Goal: Contribute content

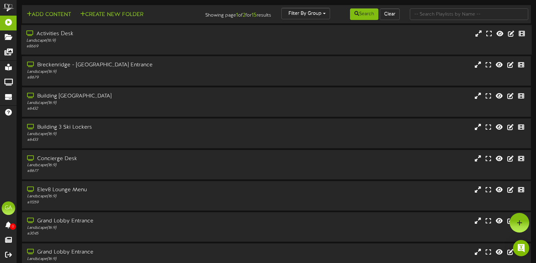
click at [111, 35] on div "Activities Desk" at bounding box center [127, 34] width 203 height 8
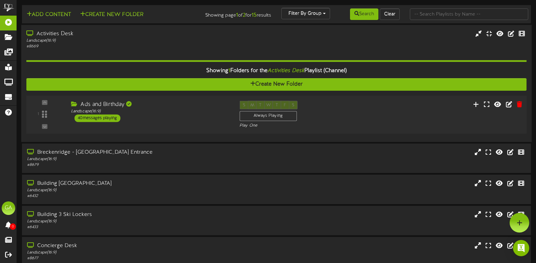
click at [150, 115] on div "Ads and Birthday Landscape ( 16:9 ) 40 messages playing" at bounding box center [150, 111] width 168 height 21
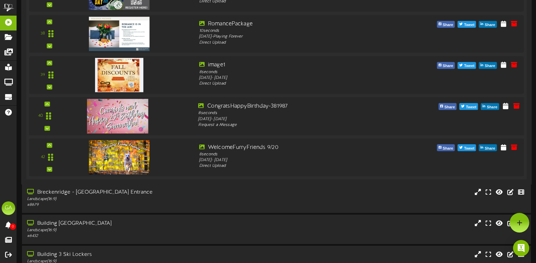
scroll to position [1657, 0]
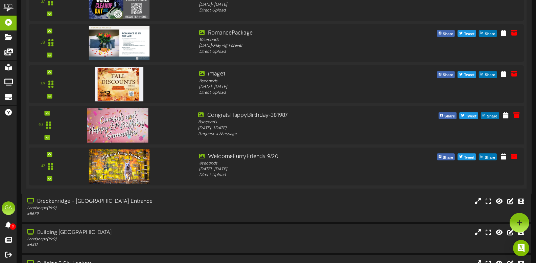
click at [129, 119] on img at bounding box center [118, 125] width 62 height 34
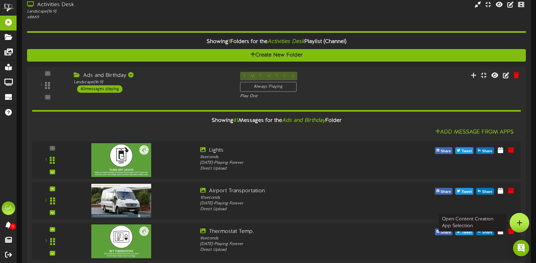
scroll to position [0, 0]
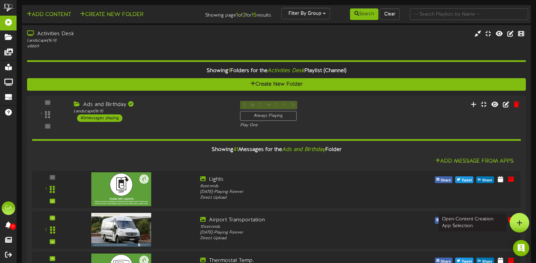
click at [519, 224] on icon at bounding box center [520, 222] width 6 height 6
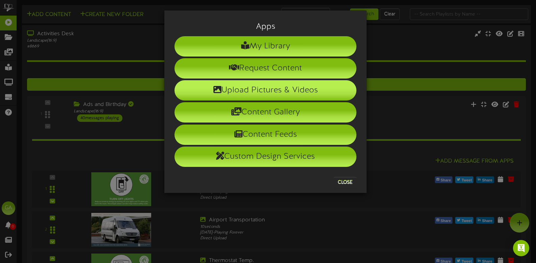
click at [272, 94] on li "Upload Pictures & Videos" at bounding box center [266, 90] width 182 height 20
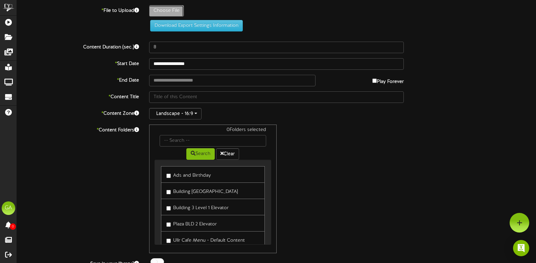
type input "**********"
type input "Sloan"
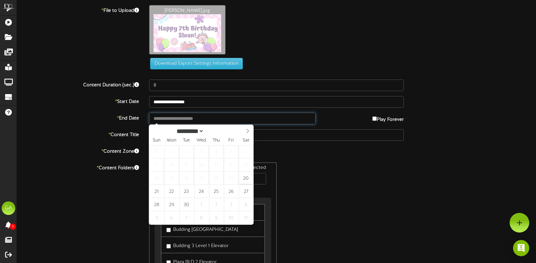
click at [203, 120] on input "text" at bounding box center [232, 118] width 166 height 11
type input "**********"
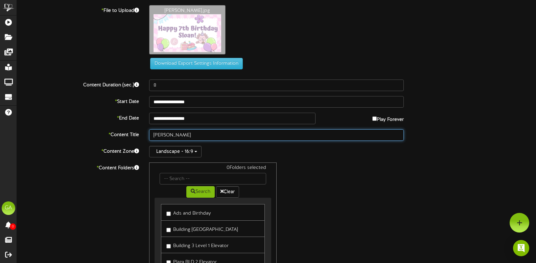
click at [238, 132] on input "Sloan" at bounding box center [276, 134] width 255 height 11
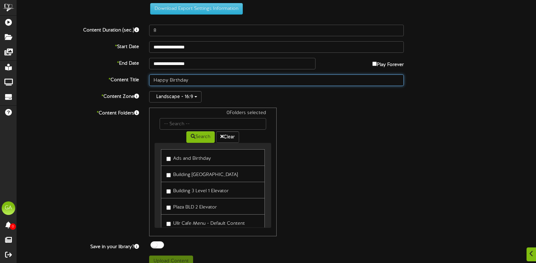
scroll to position [64, 0]
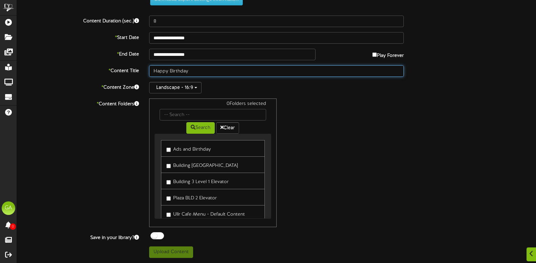
type input "Happy Birthday"
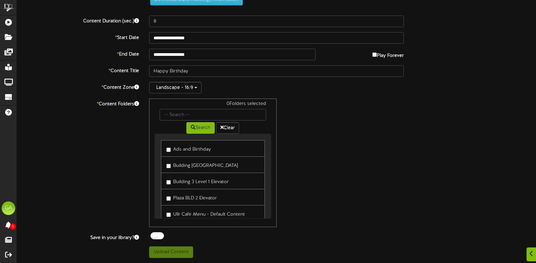
click at [190, 148] on label "Ads and Birthday" at bounding box center [188, 148] width 45 height 9
click at [189, 165] on label "Building 3 Plaza Elevator" at bounding box center [201, 164] width 71 height 9
click at [191, 175] on link "Building 3 Level 1 Elevator" at bounding box center [212, 180] width 103 height 17
click at [190, 181] on label "Building 3 Level 1 Elevator" at bounding box center [197, 180] width 62 height 9
click at [186, 194] on label "Plaza BLD 2 Elevator" at bounding box center [191, 196] width 50 height 9
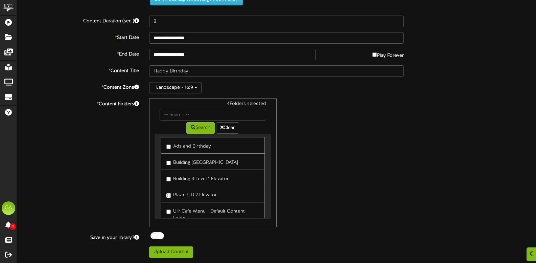
scroll to position [0, 0]
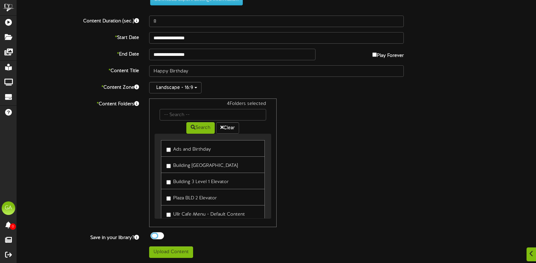
click at [153, 236] on div at bounding box center [157, 235] width 14 height 7
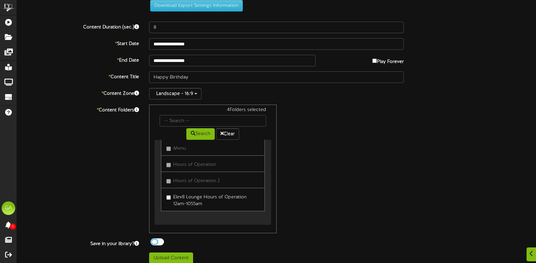
scroll to position [64, 0]
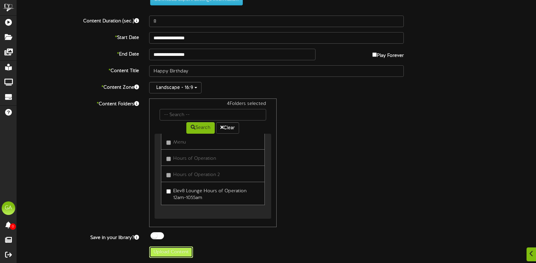
click at [191, 250] on button "Upload Content" at bounding box center [171, 251] width 44 height 11
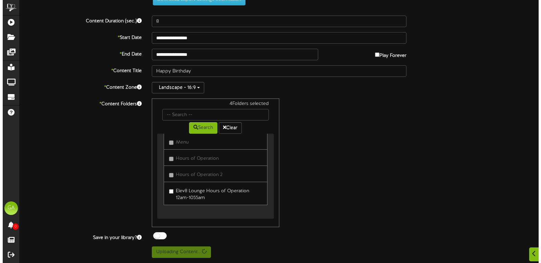
scroll to position [0, 0]
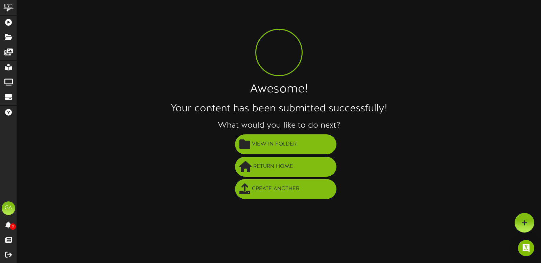
click at [49, 159] on li "Return Home" at bounding box center [285, 167] width 511 height 22
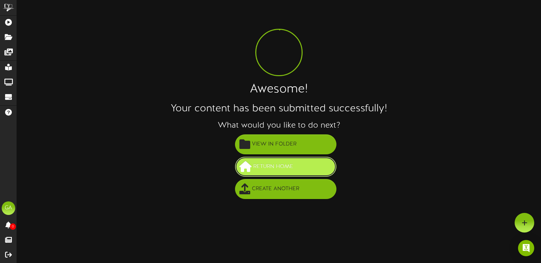
click at [295, 161] on button "Return Home" at bounding box center [285, 167] width 101 height 20
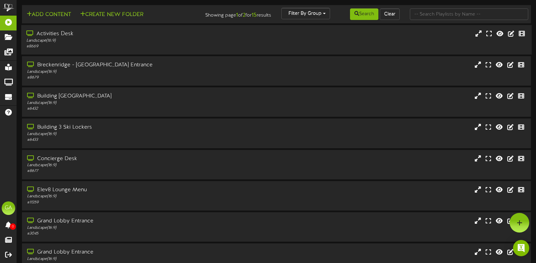
click at [117, 37] on div "Activities Desk" at bounding box center [127, 34] width 203 height 8
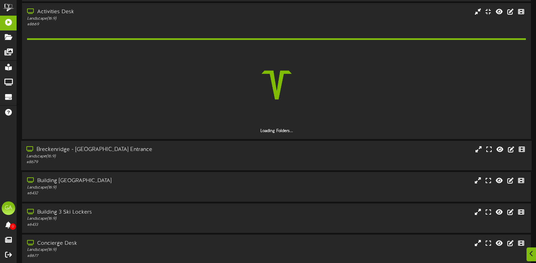
scroll to position [34, 0]
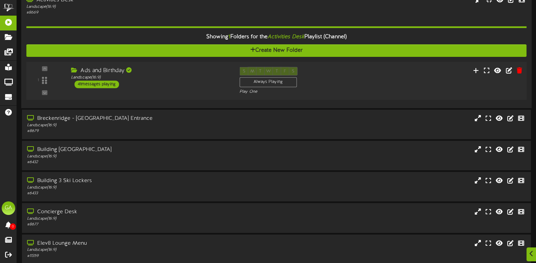
click at [182, 90] on div "1 ( 16:9" at bounding box center [276, 81] width 505 height 28
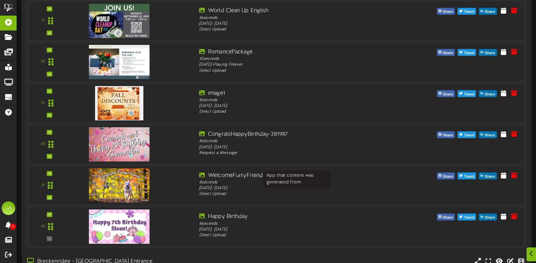
scroll to position [1722, 0]
